Goal: Information Seeking & Learning: Learn about a topic

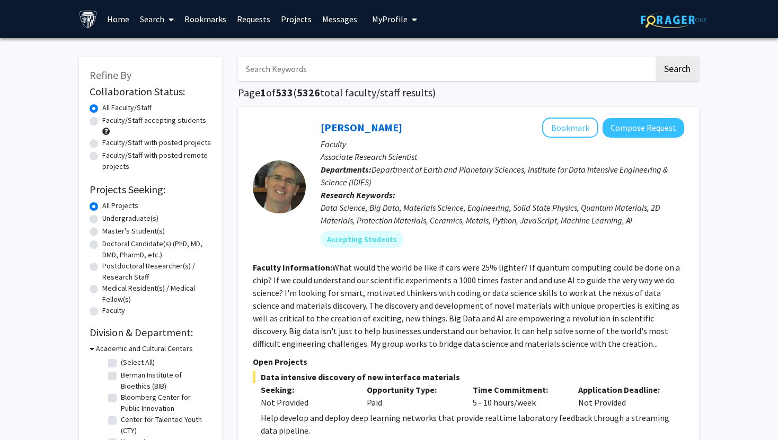
click at [139, 121] on label "Faculty/Staff accepting students" at bounding box center [154, 120] width 104 height 11
click at [109, 121] on input "Faculty/Staff accepting students" at bounding box center [105, 118] width 7 height 7
radio input "true"
click at [117, 214] on label "Undergraduate(s)" at bounding box center [130, 218] width 56 height 11
click at [109, 214] on input "Undergraduate(s)" at bounding box center [105, 216] width 7 height 7
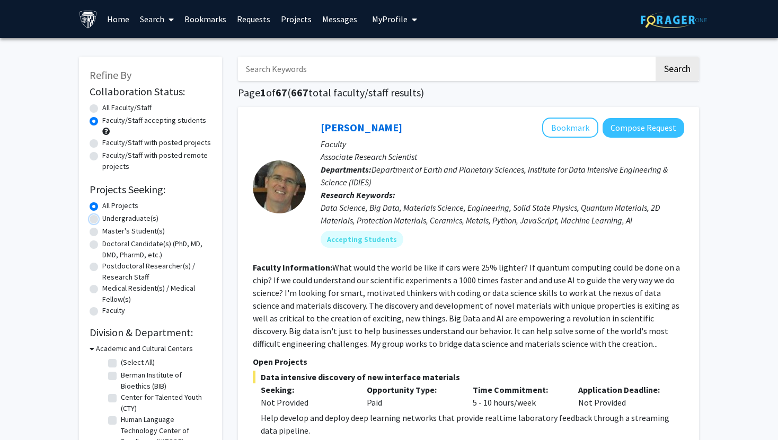
radio input "true"
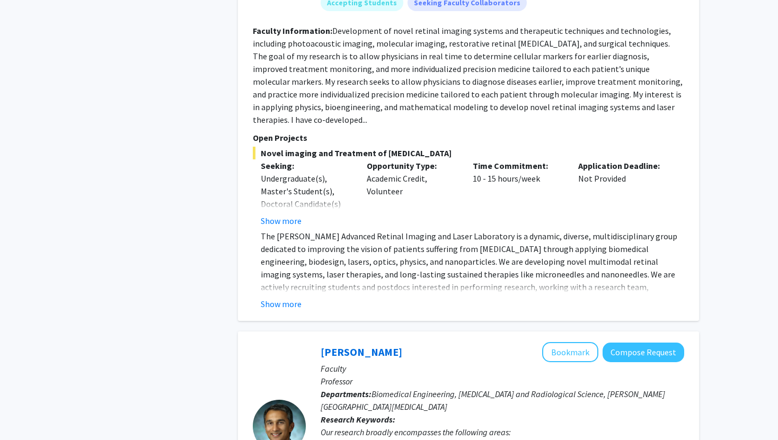
scroll to position [957, 0]
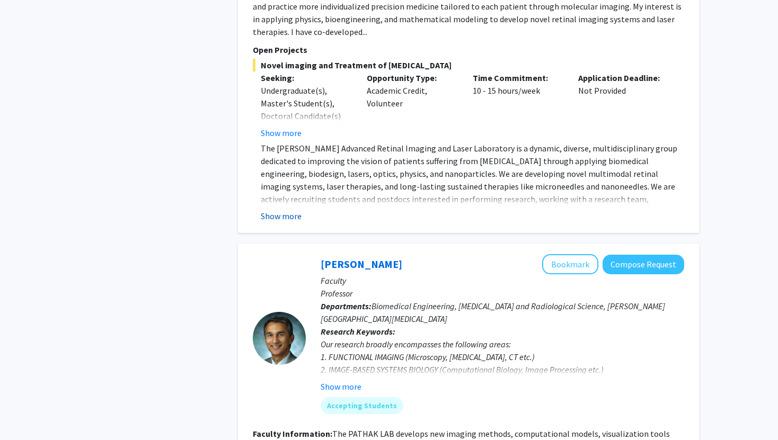
click at [293, 210] on button "Show more" at bounding box center [281, 216] width 41 height 13
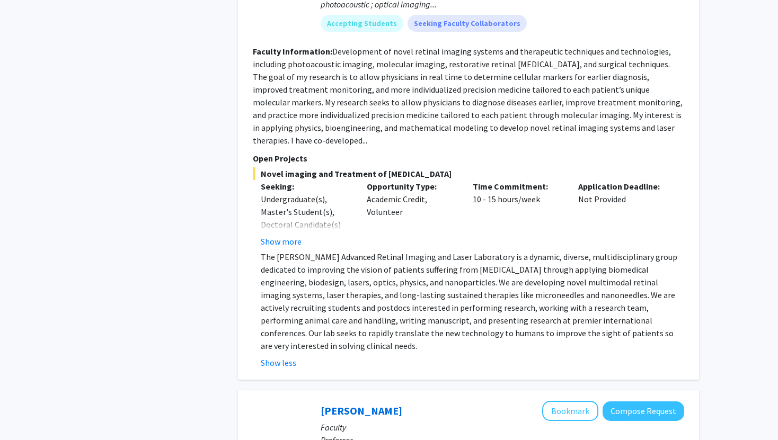
scroll to position [587, 0]
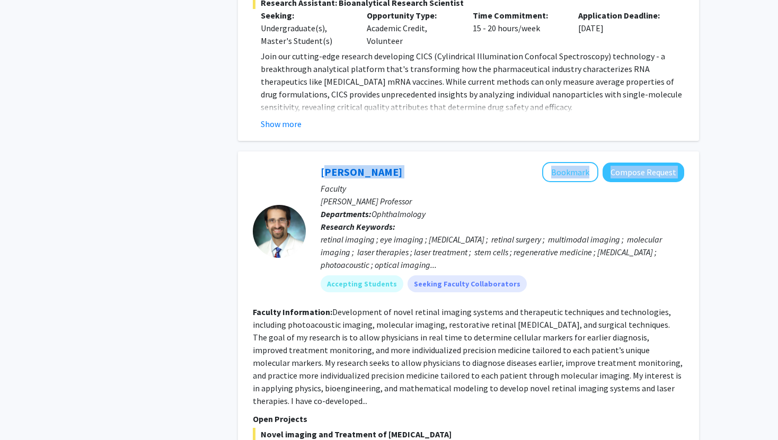
drag, startPoint x: 424, startPoint y: 170, endPoint x: 316, endPoint y: 168, distance: 108.6
click at [316, 168] on div "[PERSON_NAME] Bookmark Compose Request Faculty [PERSON_NAME] Professor Departme…" at bounding box center [495, 231] width 378 height 138
copy div "[PERSON_NAME] Bookmark Compose Request"
